Goal: Communication & Community: Share content

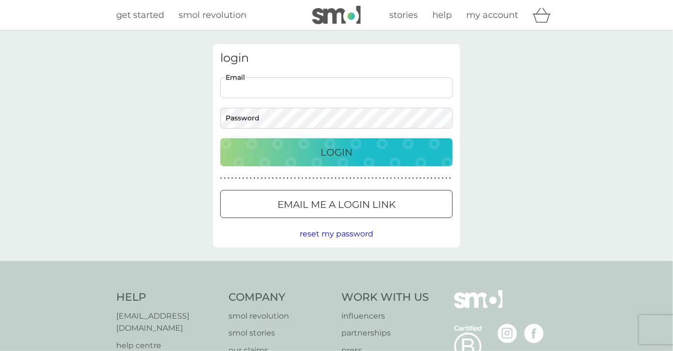
click at [258, 94] on input "Email" at bounding box center [336, 87] width 232 height 21
click at [259, 89] on input "Email" at bounding box center [336, 87] width 232 height 21
type input "hastingsy@aol.com"
click at [370, 144] on button "Login" at bounding box center [336, 152] width 232 height 28
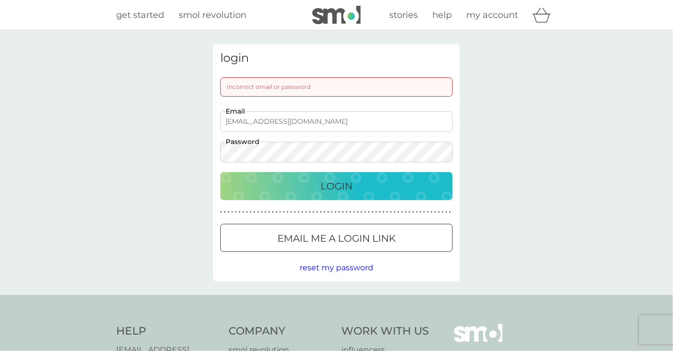
click at [308, 239] on p "Email me a login link" at bounding box center [336, 238] width 118 height 15
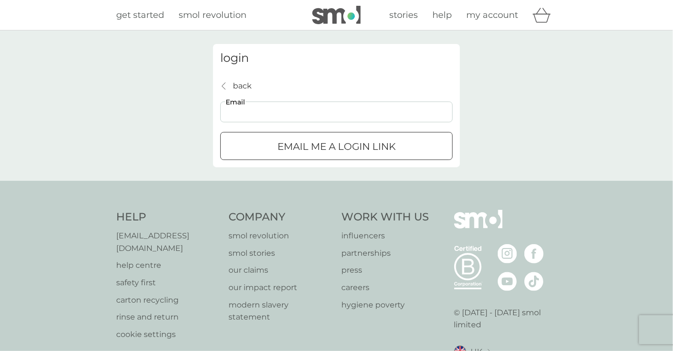
click at [257, 119] on input "Email" at bounding box center [336, 112] width 232 height 21
type input "hastingsy@aol.com"
click at [277, 142] on p "Email me a login link" at bounding box center [336, 146] width 118 height 15
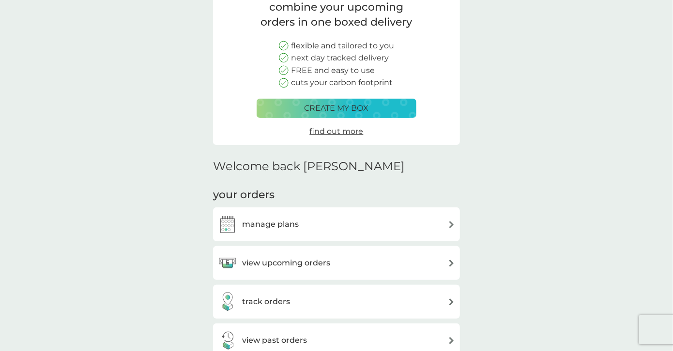
scroll to position [97, 0]
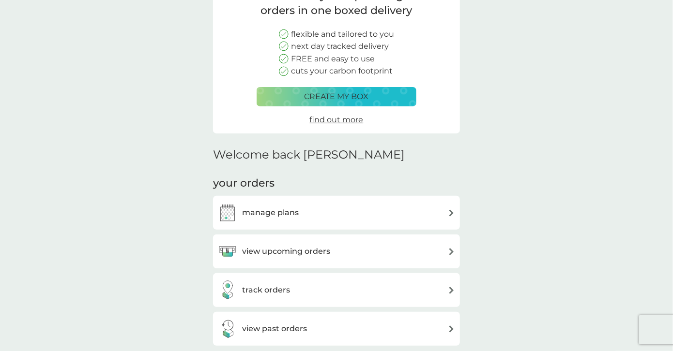
click at [453, 253] on img at bounding box center [451, 251] width 7 height 7
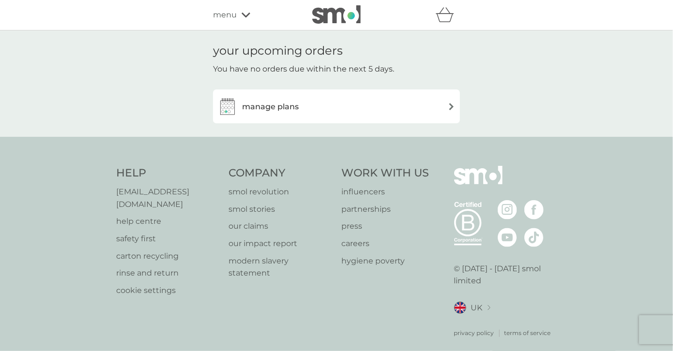
click at [450, 106] on img at bounding box center [451, 106] width 7 height 7
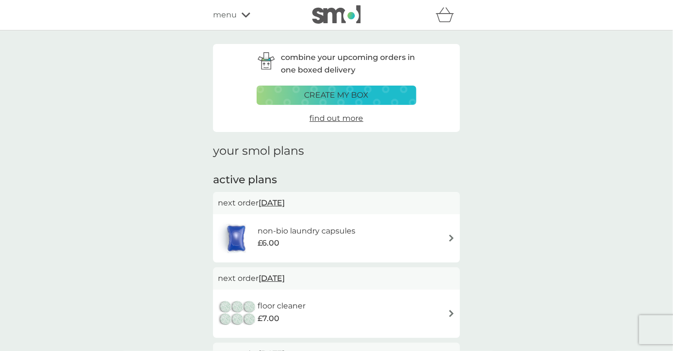
click at [225, 14] on span "menu" at bounding box center [225, 15] width 24 height 13
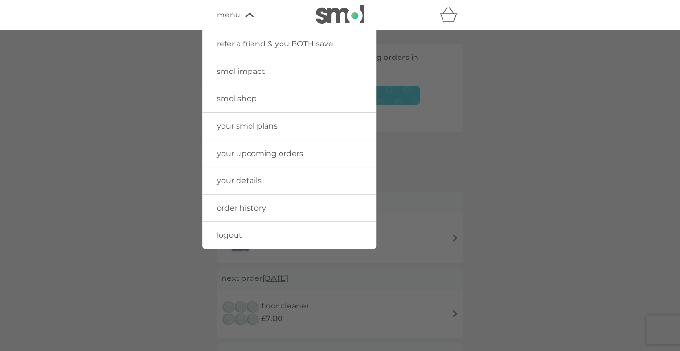
click at [244, 47] on span "refer a friend & you BOTH save" at bounding box center [275, 43] width 117 height 9
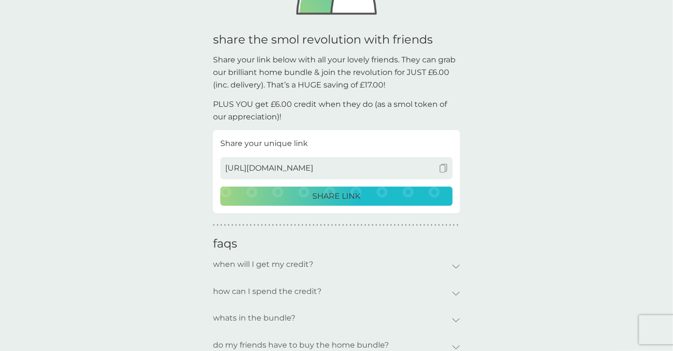
scroll to position [194, 0]
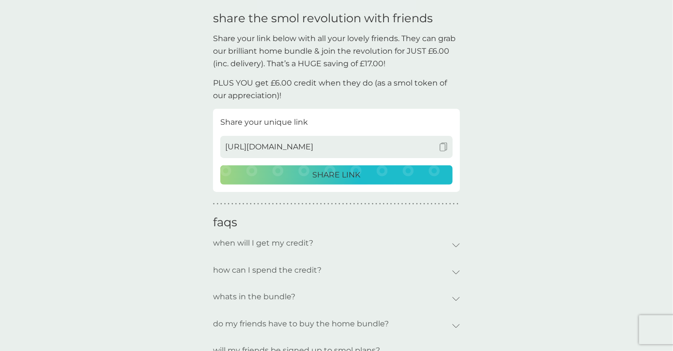
click at [346, 177] on p "SHARE LINK" at bounding box center [337, 175] width 48 height 13
click at [320, 179] on p "SHARE LINK" at bounding box center [337, 175] width 48 height 13
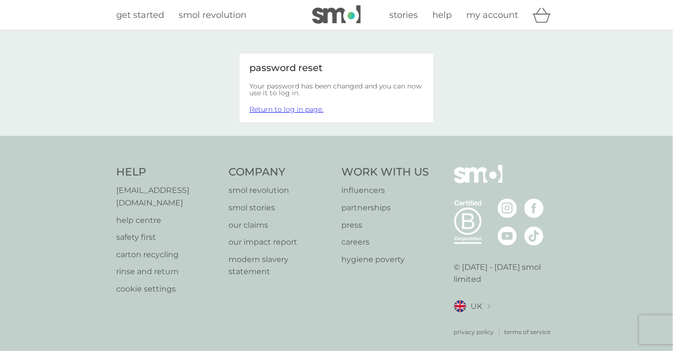
scroll to position [2, 0]
